Goal: Task Accomplishment & Management: Use online tool/utility

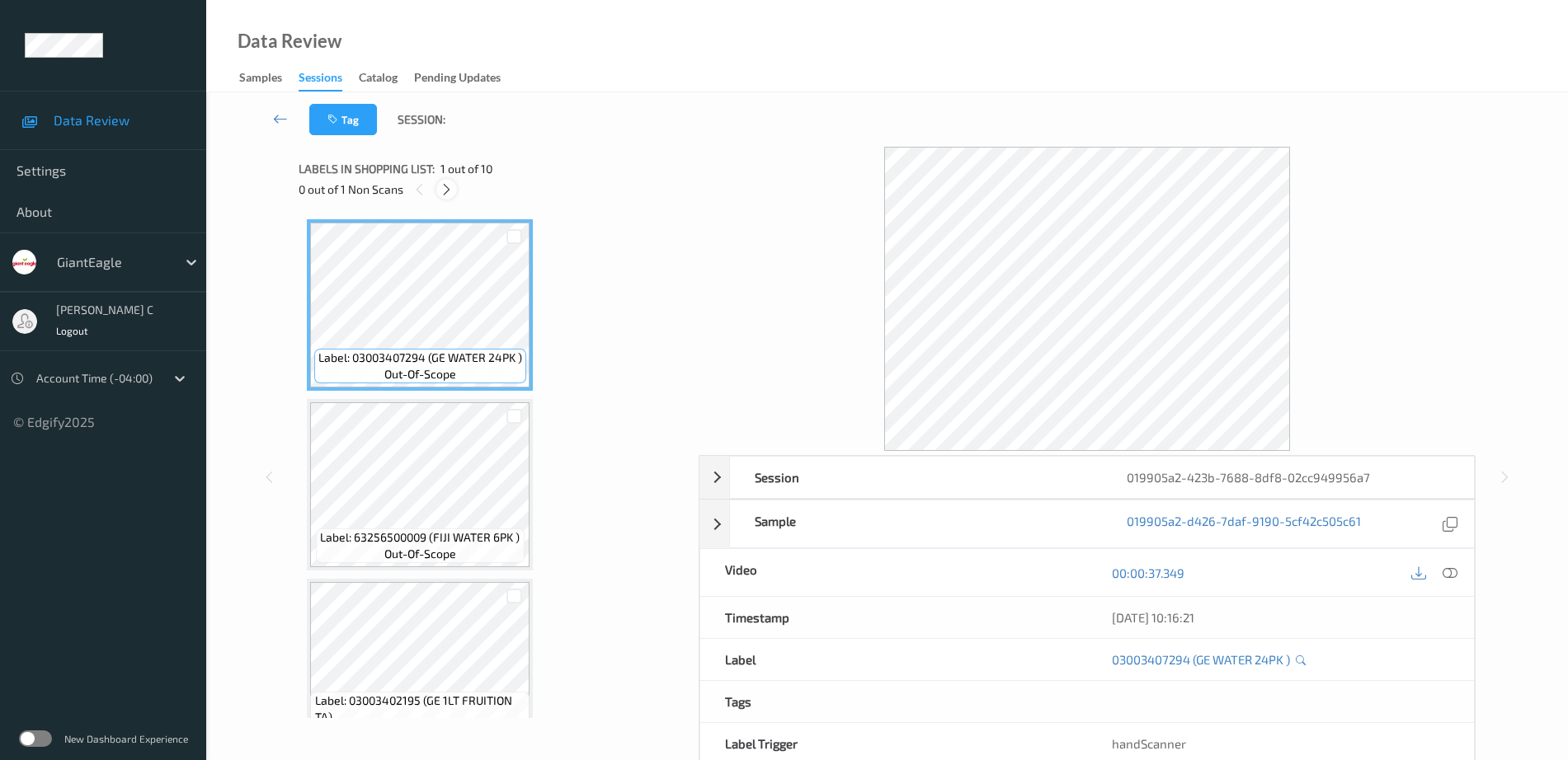
click at [452, 193] on icon at bounding box center [447, 190] width 14 height 15
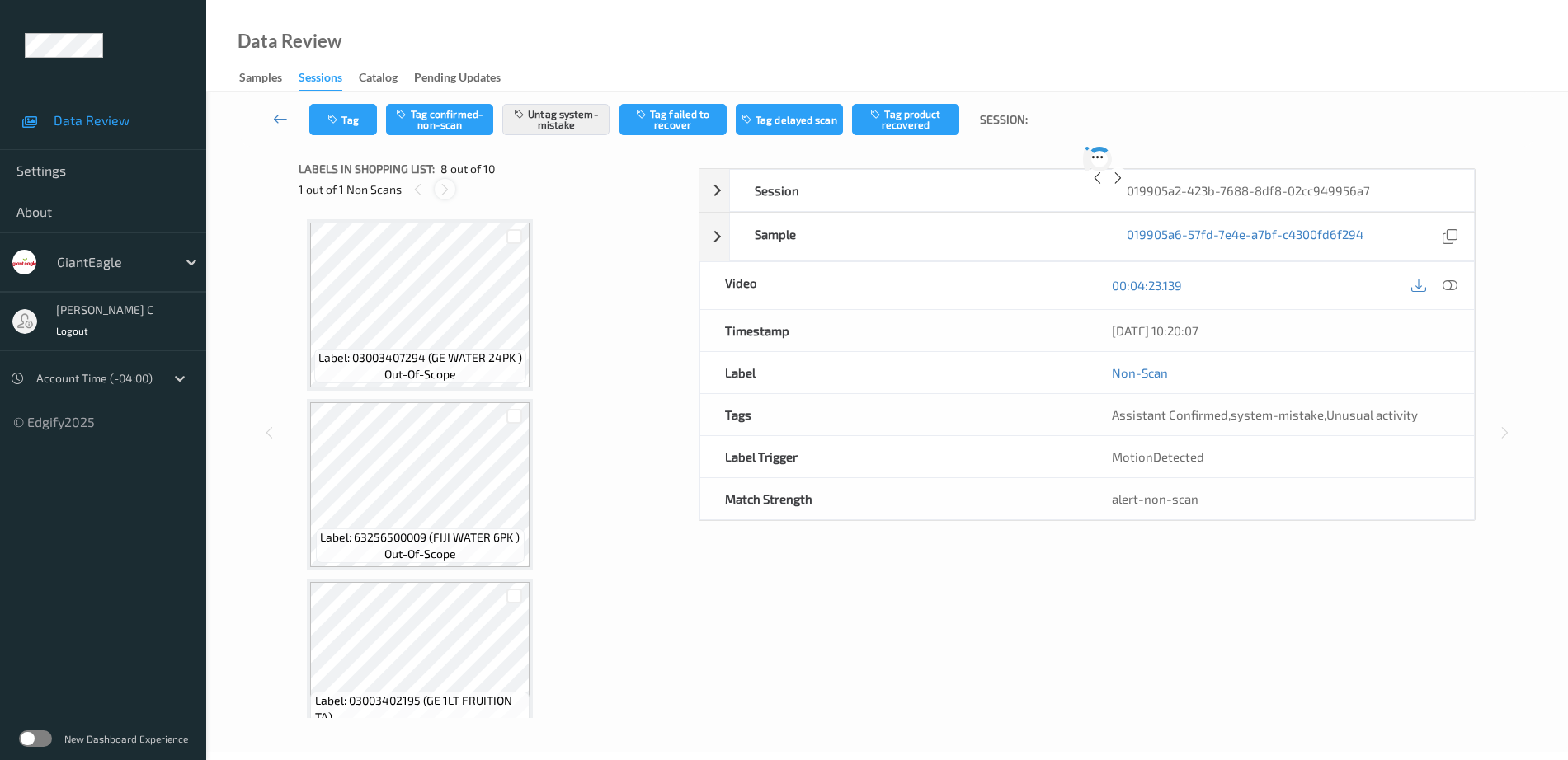
scroll to position [1087, 0]
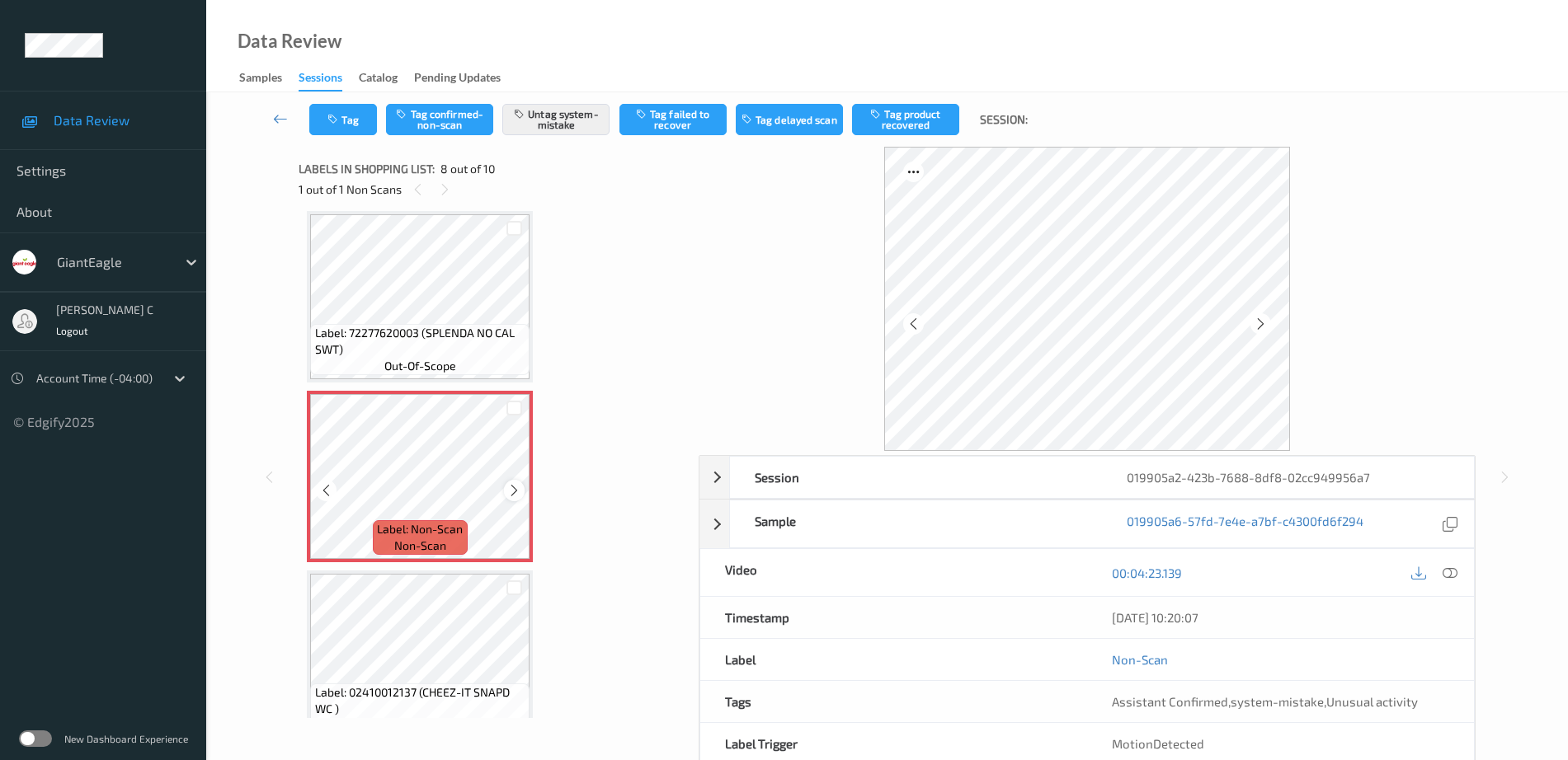
click at [511, 480] on div at bounding box center [514, 490] width 21 height 21
click at [511, 481] on div at bounding box center [514, 490] width 21 height 21
click at [511, 482] on div at bounding box center [514, 490] width 21 height 21
click at [443, 353] on span "Label: 72277620003 (SPLENDA NO CAL SWT)" at bounding box center [421, 342] width 211 height 33
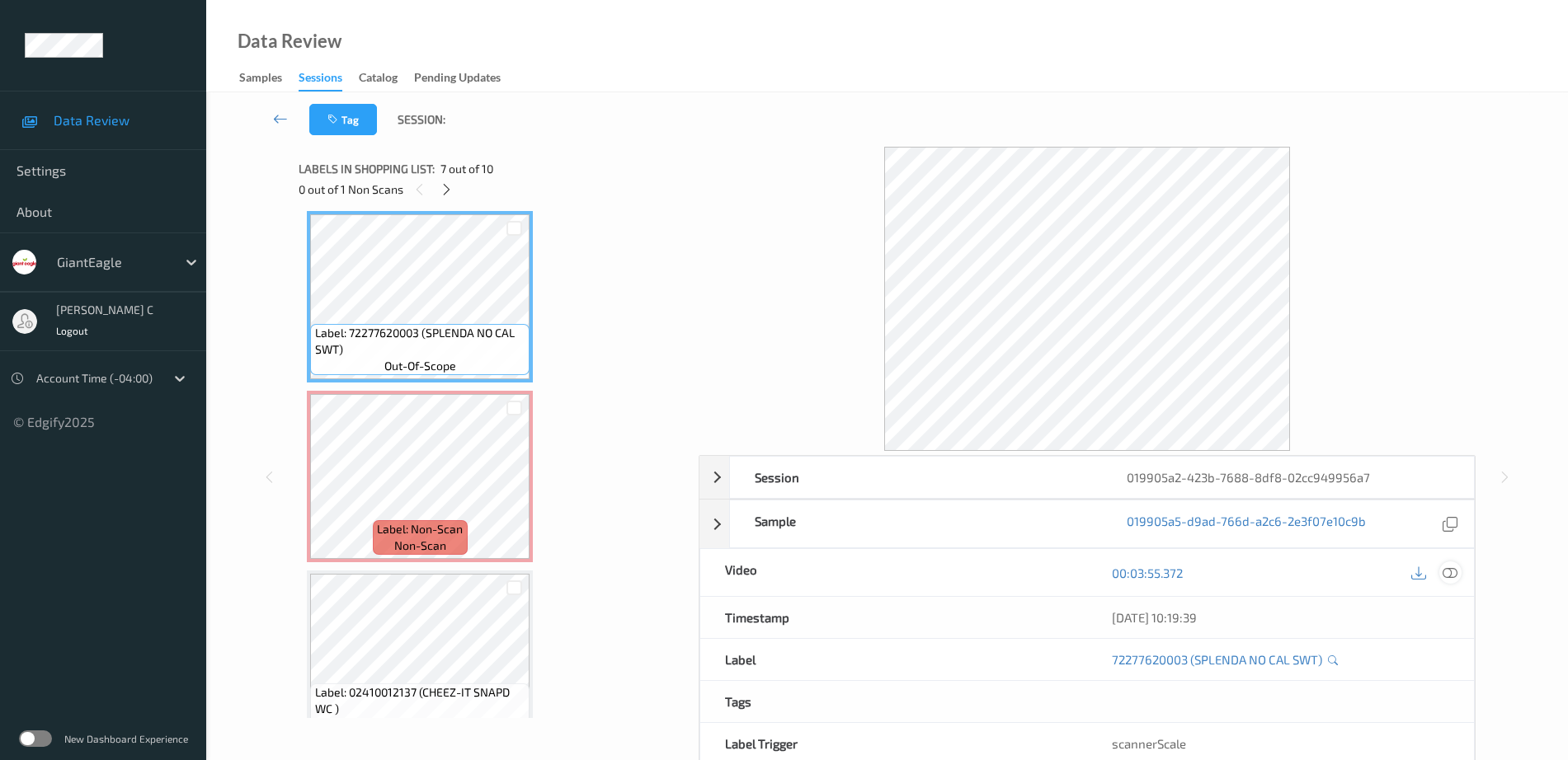
click at [1456, 576] on icon at bounding box center [1451, 573] width 15 height 15
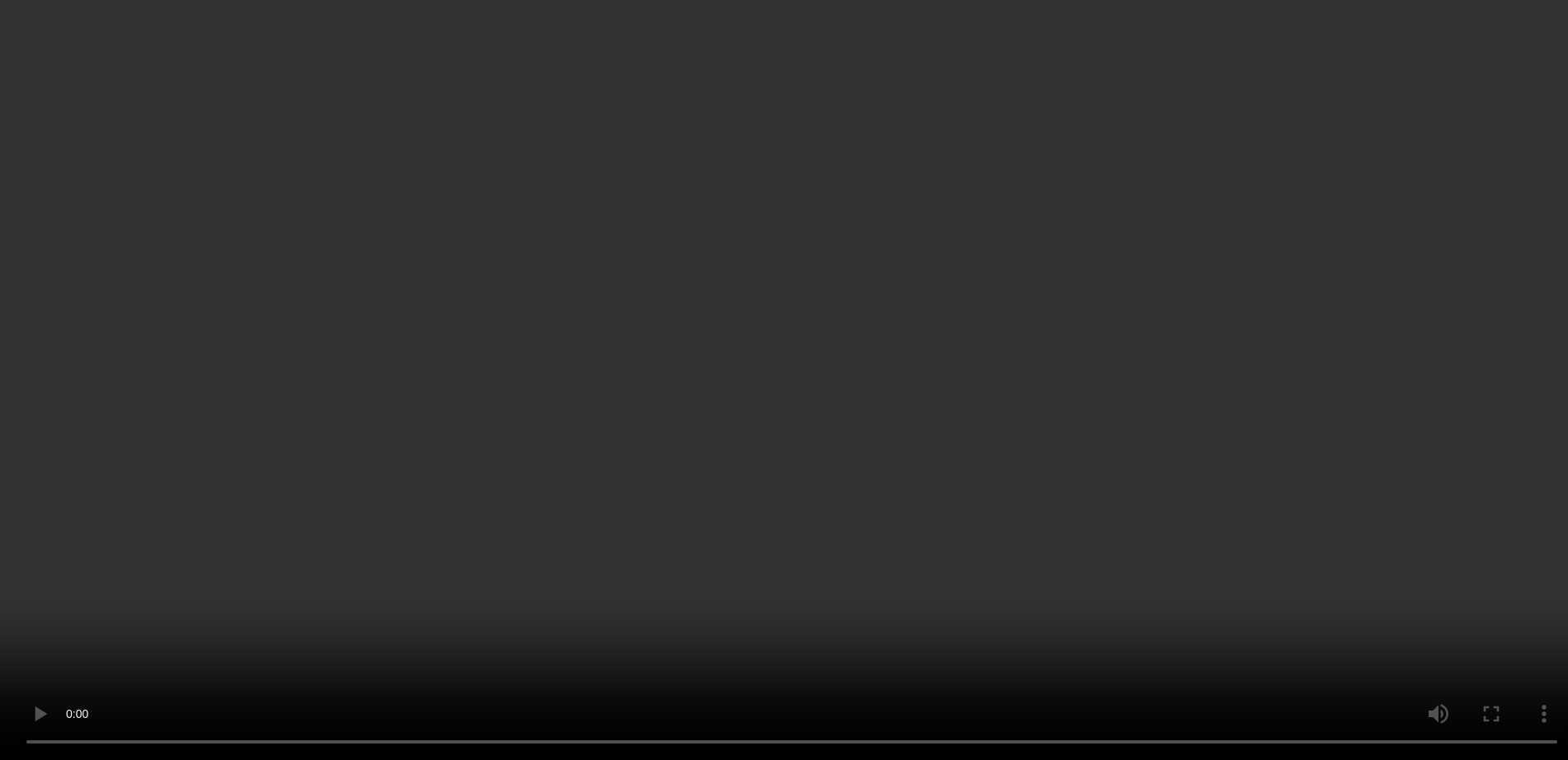
scroll to position [1299, 0]
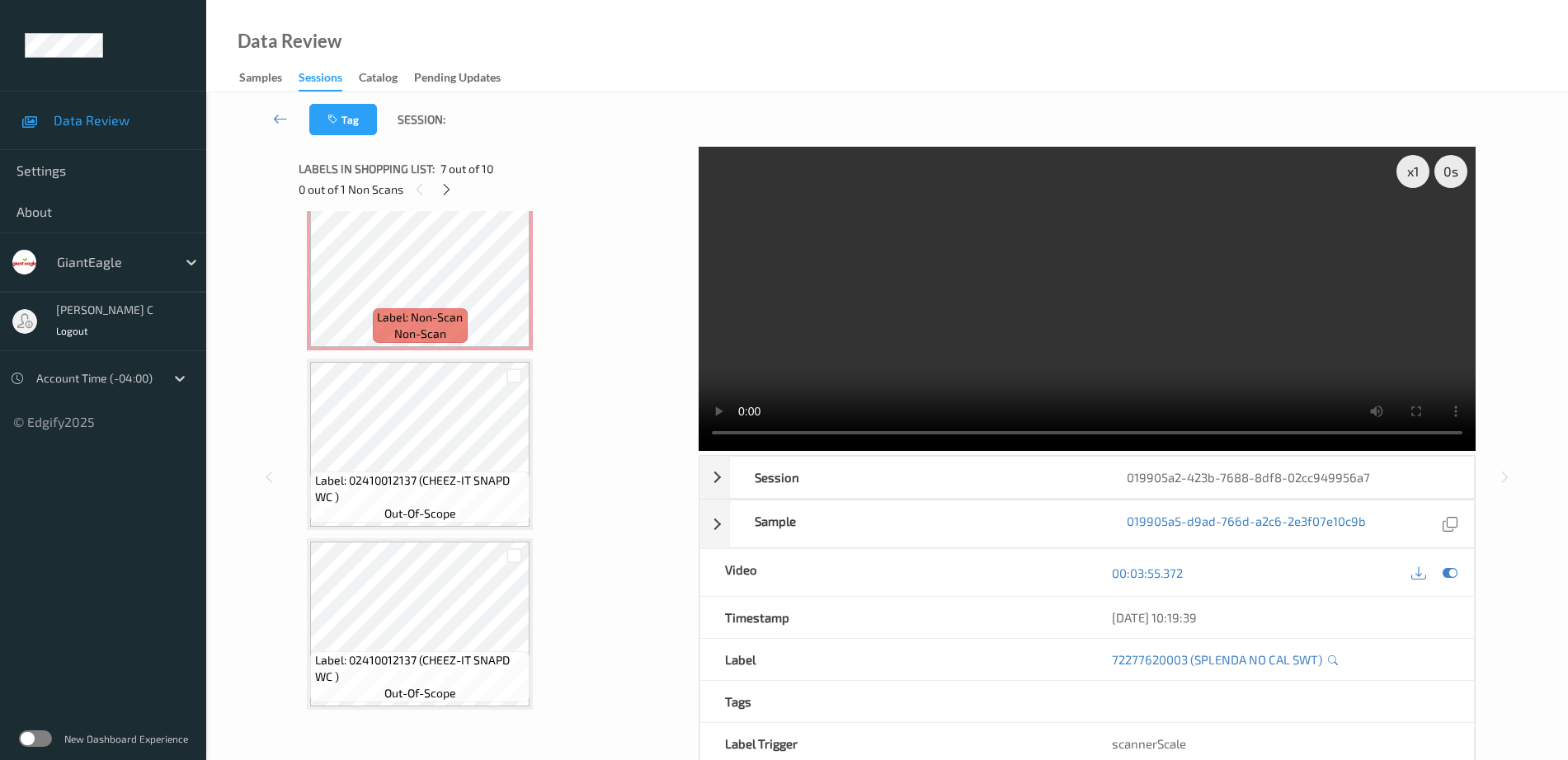
click at [426, 314] on span "Label: Non-Scan" at bounding box center [420, 318] width 86 height 17
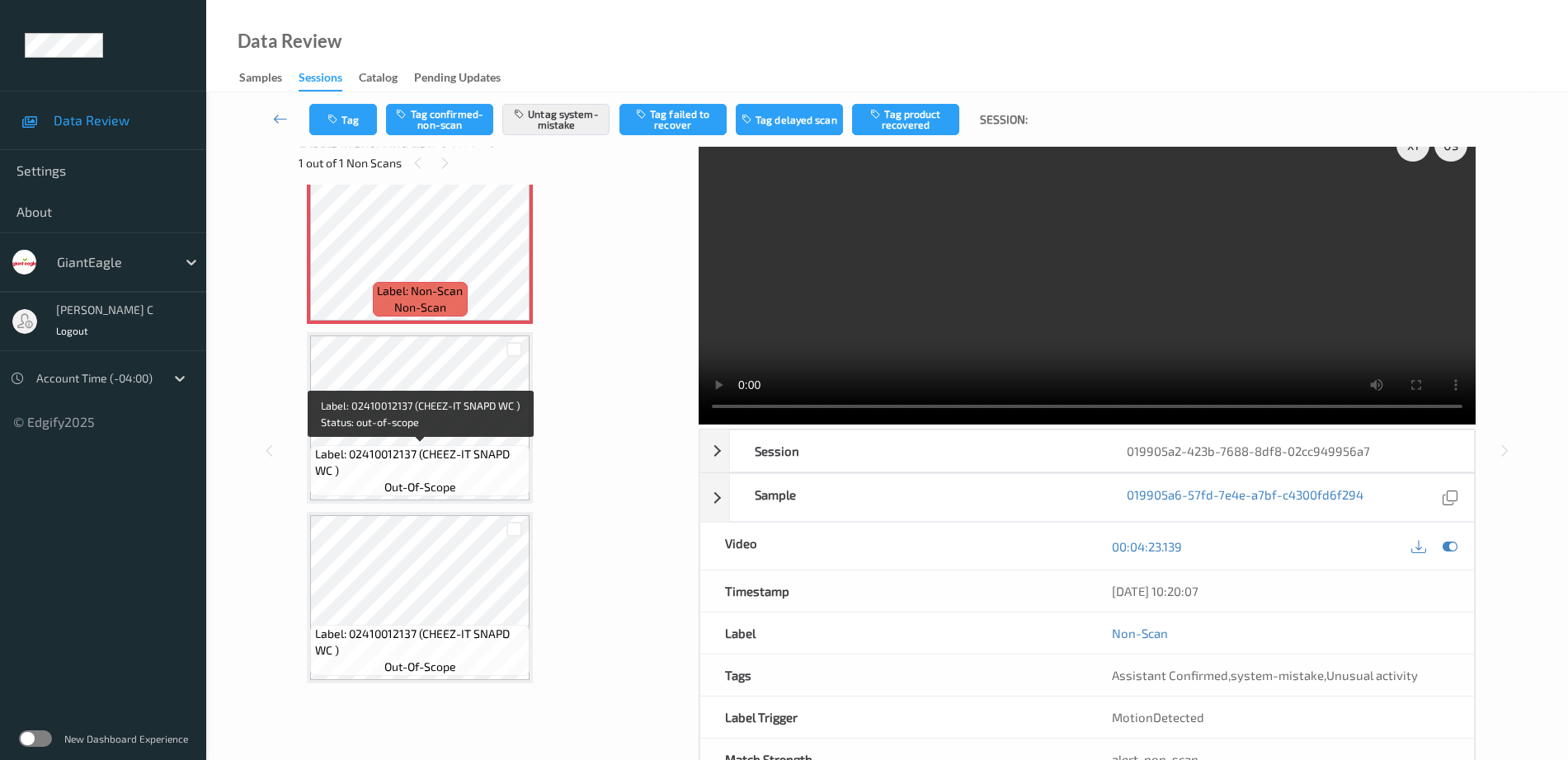
scroll to position [0, 0]
